Goal: Information Seeking & Learning: Learn about a topic

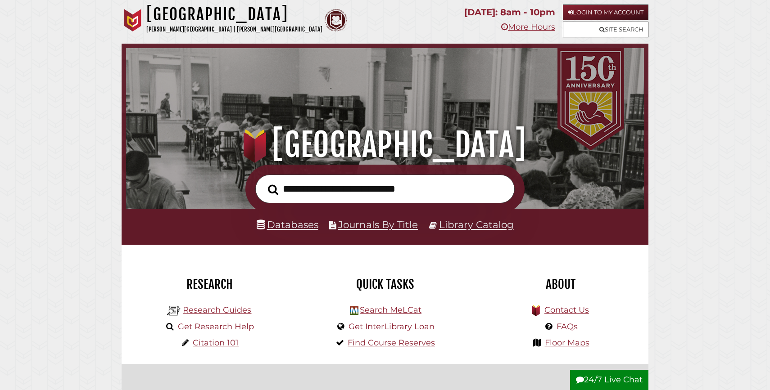
scroll to position [171, 513]
type input "**********"
click at [263, 182] on button "Search" at bounding box center [272, 190] width 19 height 16
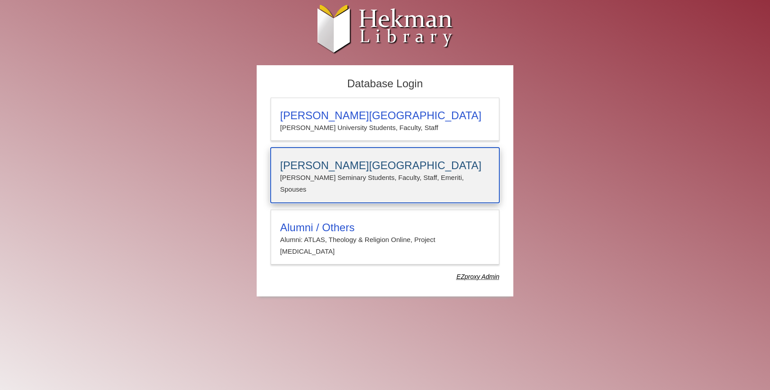
click at [320, 172] on p "[PERSON_NAME] Seminary Students, Faculty, Staff, Emeriti, Spouses" at bounding box center [385, 184] width 210 height 24
